Goal: Transaction & Acquisition: Book appointment/travel/reservation

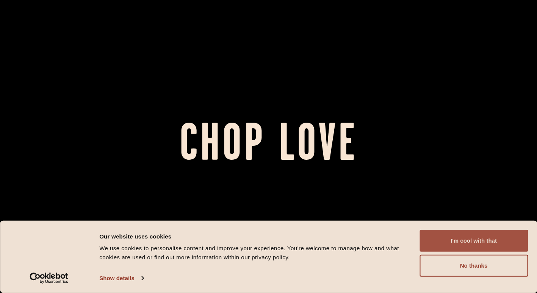
click at [491, 240] on button "I'm cool with that" at bounding box center [473, 241] width 108 height 22
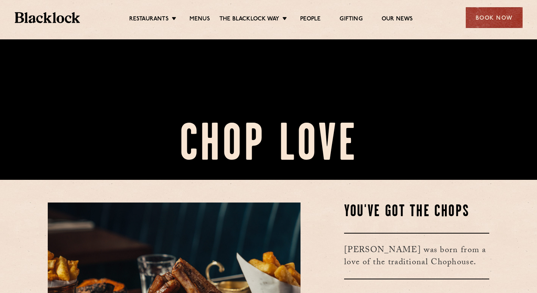
scroll to position [114, 0]
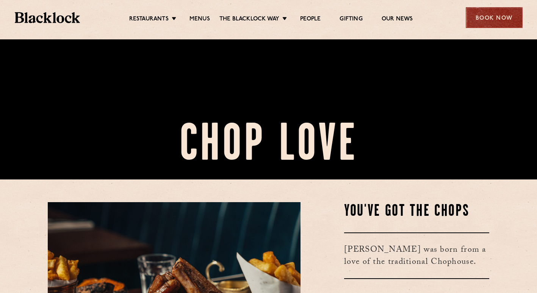
click at [496, 20] on div "Book Now" at bounding box center [494, 17] width 57 height 21
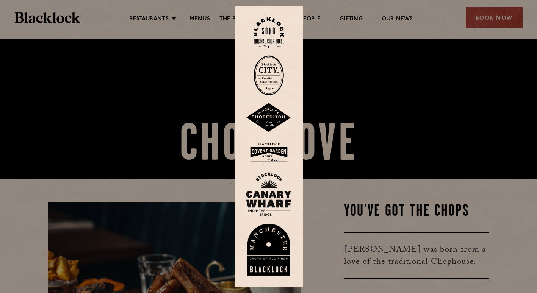
click at [266, 198] on img at bounding box center [268, 194] width 45 height 44
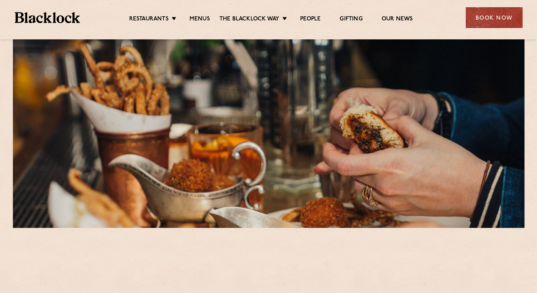
scroll to position [152, 0]
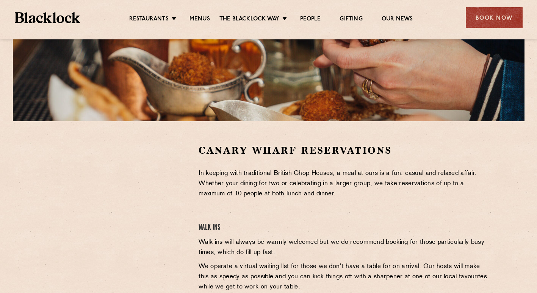
click at [285, 210] on div "Canary Wharf Reservations In keeping with traditional British Chop Houses, a me…" at bounding box center [344, 256] width 302 height 225
click at [327, 208] on div "Canary Wharf Reservations In keeping with traditional British Chop Houses, a me…" at bounding box center [344, 256] width 302 height 225
